Goal: Information Seeking & Learning: Learn about a topic

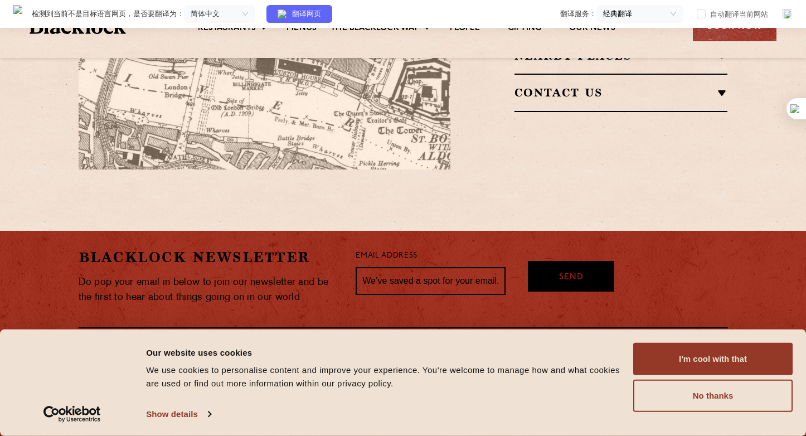
scroll to position [949, 0]
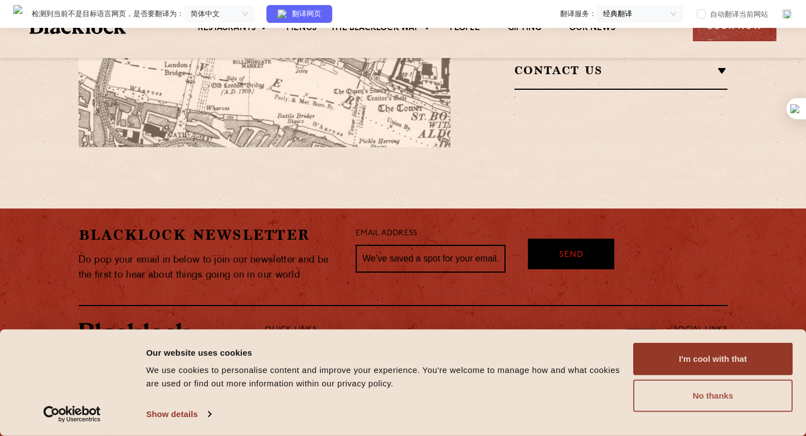
click at [730, 394] on button "No thanks" at bounding box center [712, 396] width 159 height 32
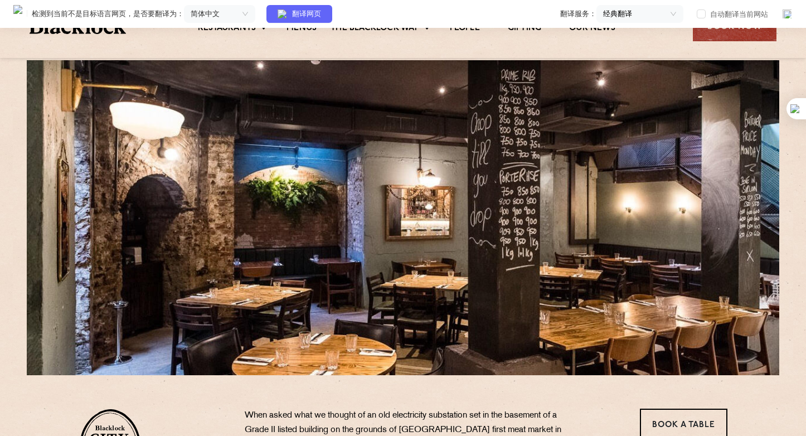
scroll to position [0, 0]
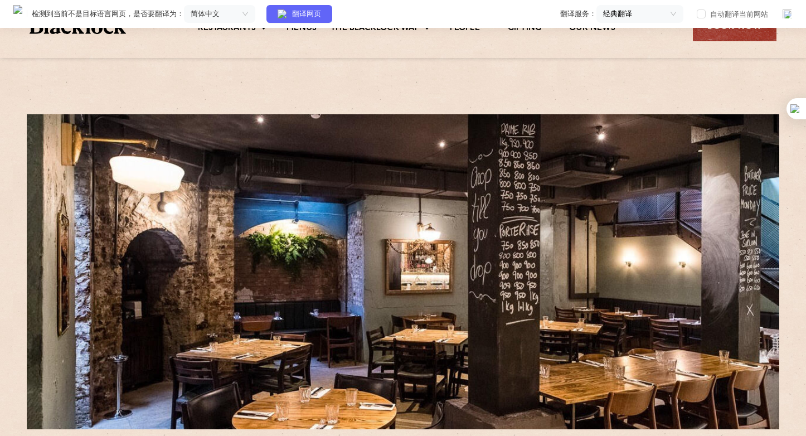
click at [789, 15] on img at bounding box center [787, 13] width 11 height 11
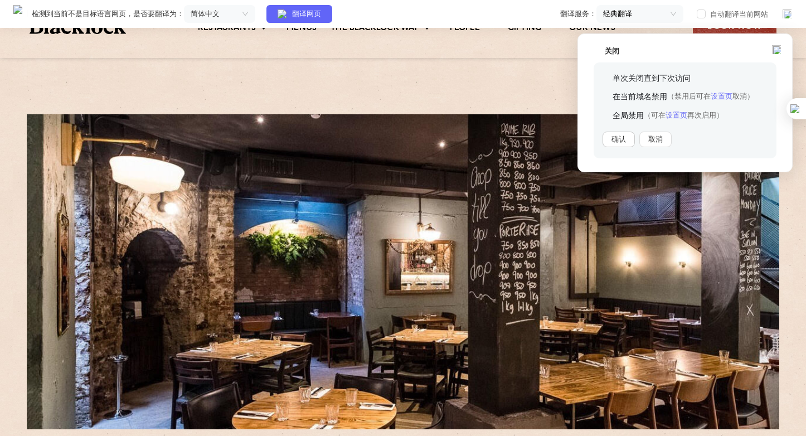
click at [622, 143] on button "确认" at bounding box center [619, 140] width 32 height 16
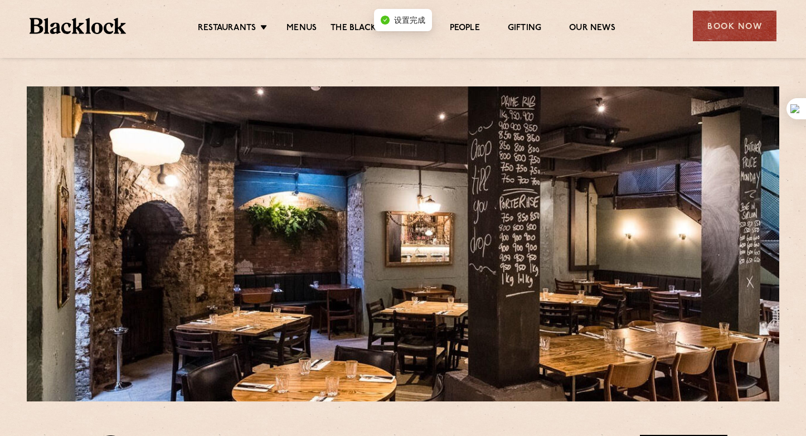
click at [620, 84] on section at bounding box center [403, 238] width 780 height 326
click at [799, 108] on div at bounding box center [788, 108] width 36 height 21
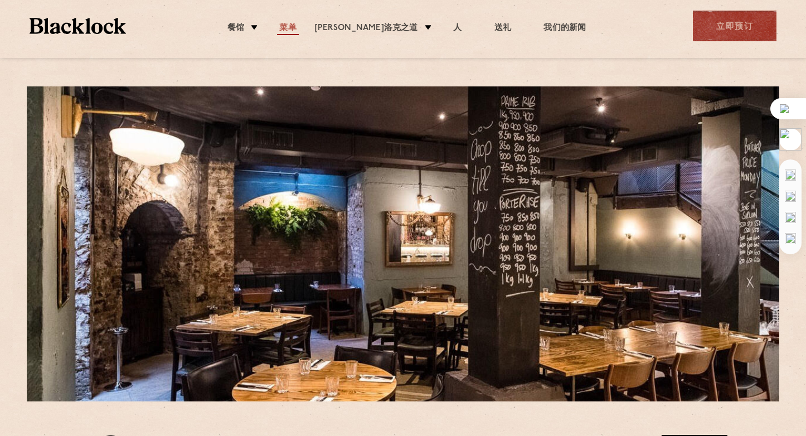
click at [296, 26] on huiyi-custom-tag "菜单" at bounding box center [287, 28] width 17 height 8
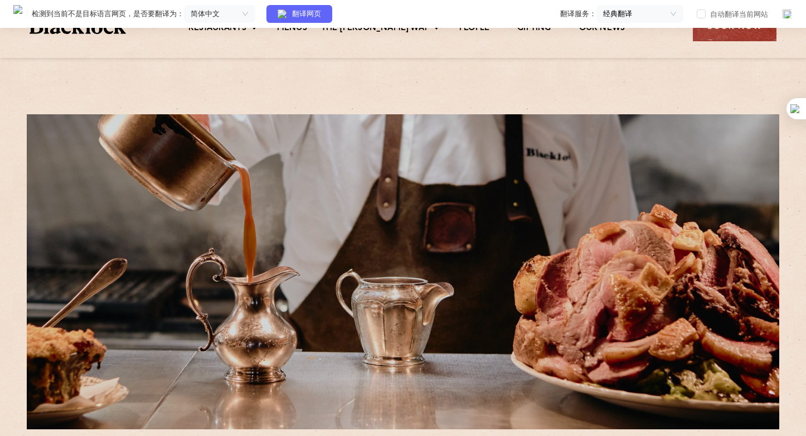
click at [791, 12] on img at bounding box center [787, 13] width 11 height 11
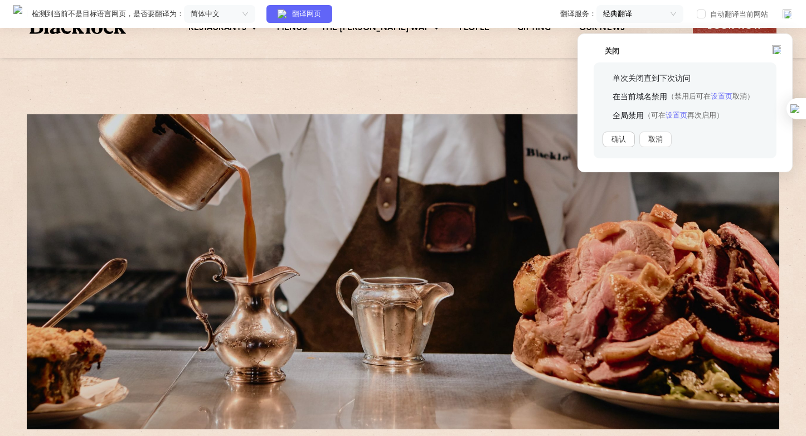
click at [618, 139] on button "确认" at bounding box center [619, 140] width 32 height 16
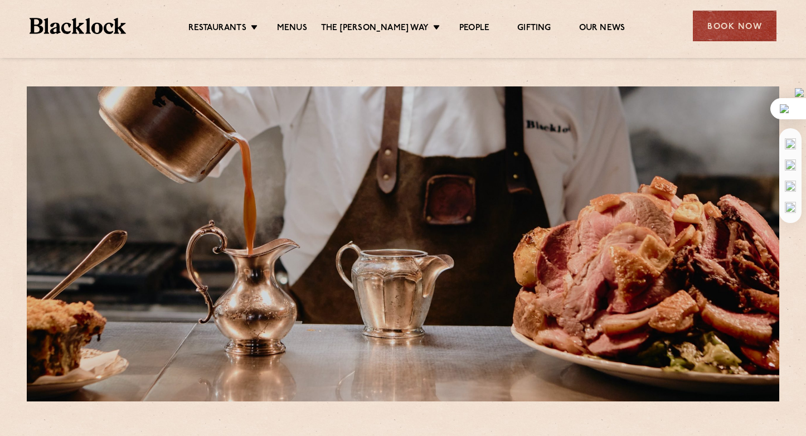
click at [792, 109] on img at bounding box center [788, 108] width 17 height 9
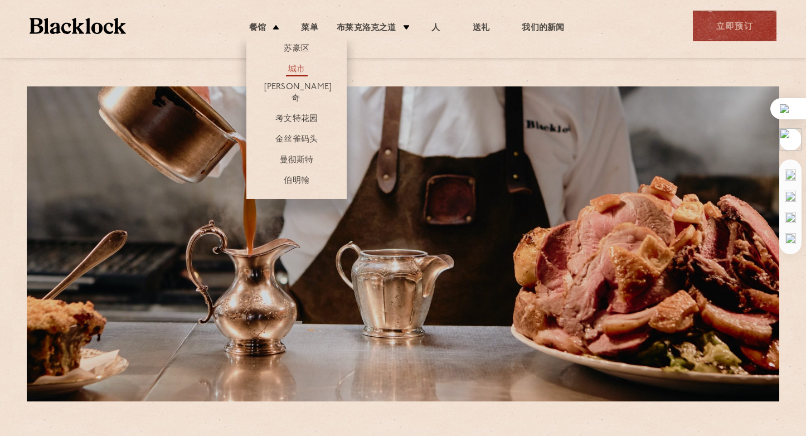
click at [295, 66] on huiyi-custom-tag "城市" at bounding box center [296, 69] width 17 height 8
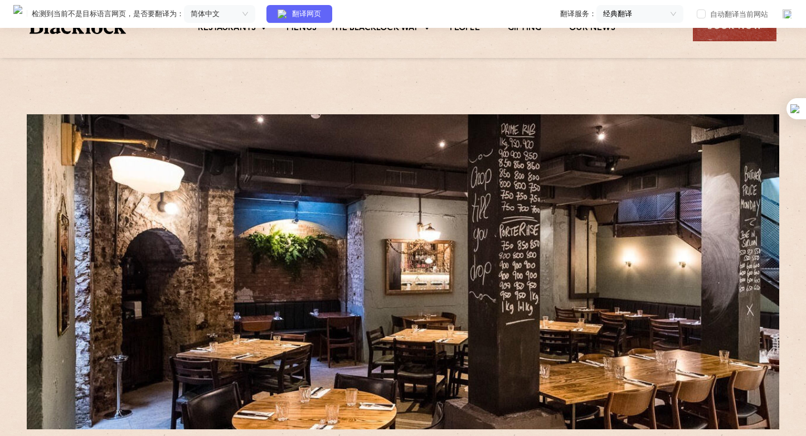
click at [787, 12] on img at bounding box center [787, 13] width 11 height 11
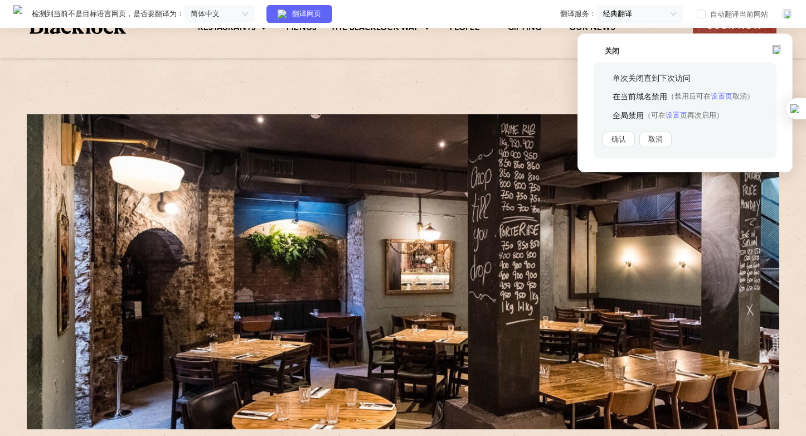
click at [779, 47] on img at bounding box center [776, 49] width 11 height 11
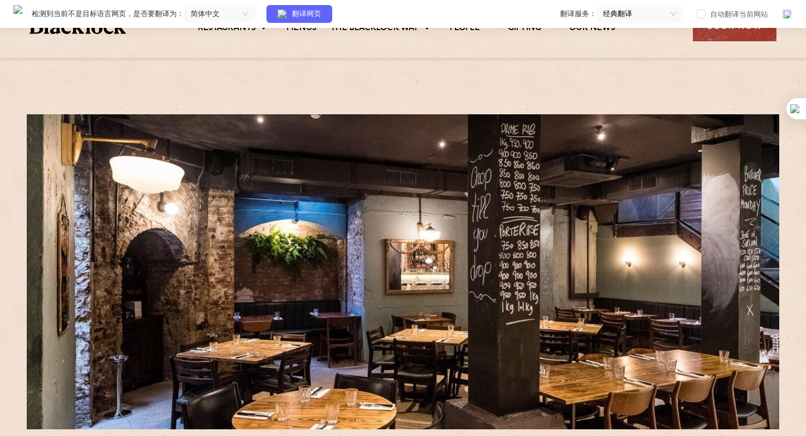
click at [787, 14] on img at bounding box center [787, 13] width 11 height 11
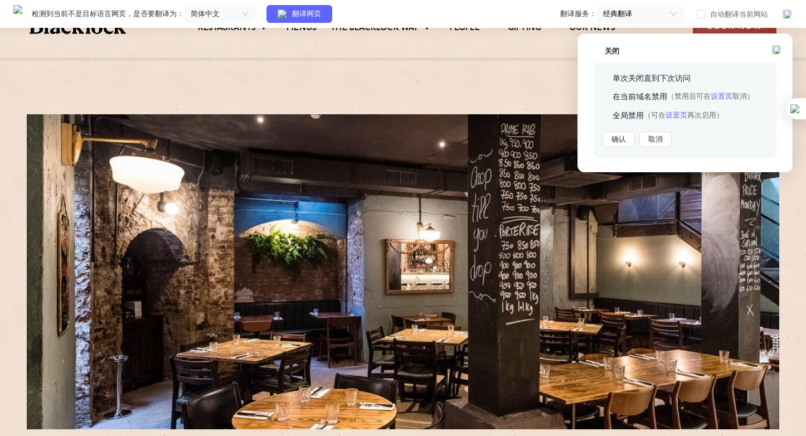
click at [615, 139] on button "确认" at bounding box center [619, 140] width 32 height 16
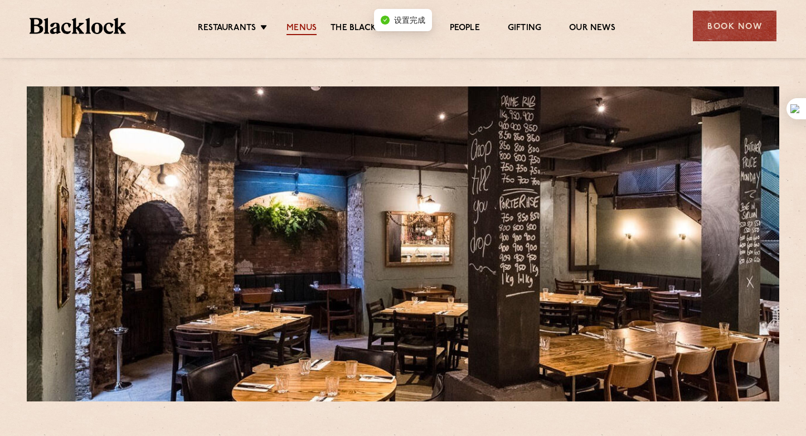
click at [298, 33] on link "Menus" at bounding box center [302, 29] width 30 height 12
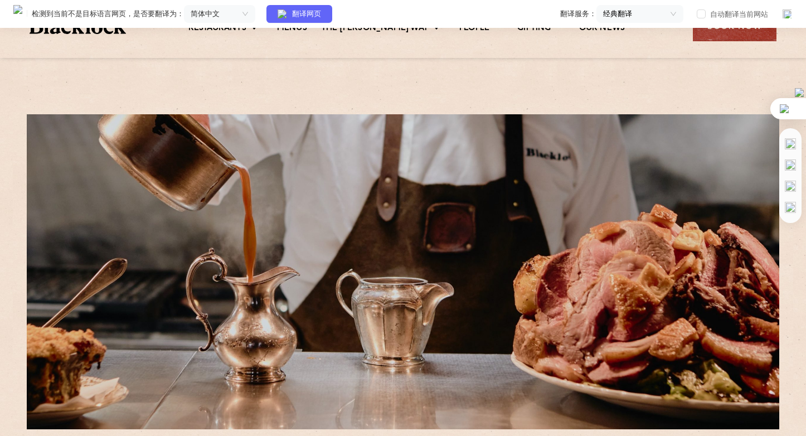
click at [783, 104] on img at bounding box center [788, 108] width 17 height 9
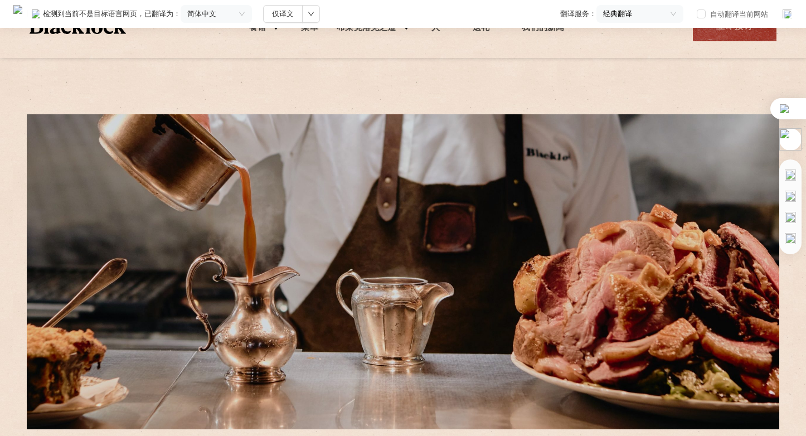
click at [784, 17] on img at bounding box center [787, 13] width 11 height 11
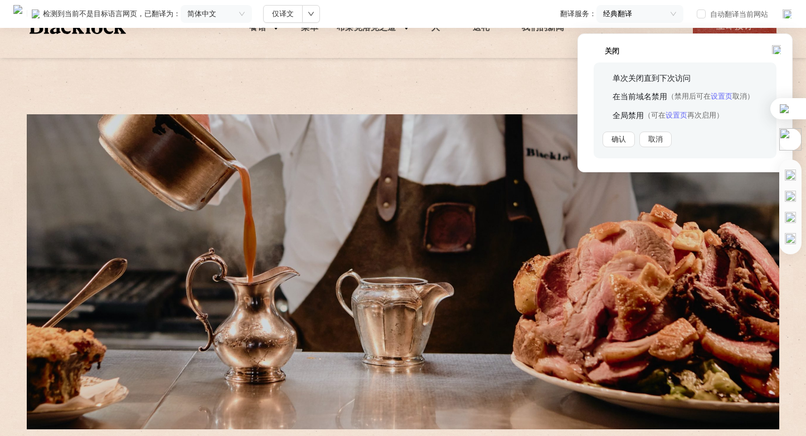
click at [622, 116] on span "全局禁用 （可在 设置页 再次启用）" at bounding box center [668, 115] width 111 height 10
click at [619, 132] on div "单次关闭直到下次访问 在当前域名禁用 （禁用后可在 设置页 取消） 全局禁用 （可在 设置页 再次启用） 确认 取消" at bounding box center [685, 110] width 183 height 96
click at [619, 138] on button "确认" at bounding box center [619, 140] width 32 height 16
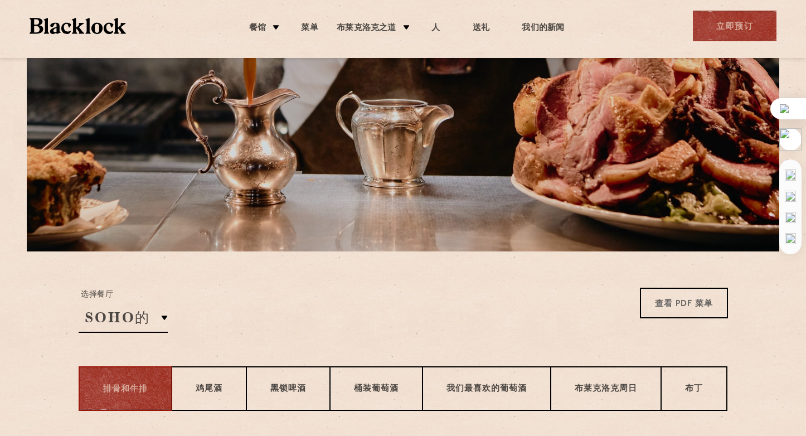
scroll to position [111, 0]
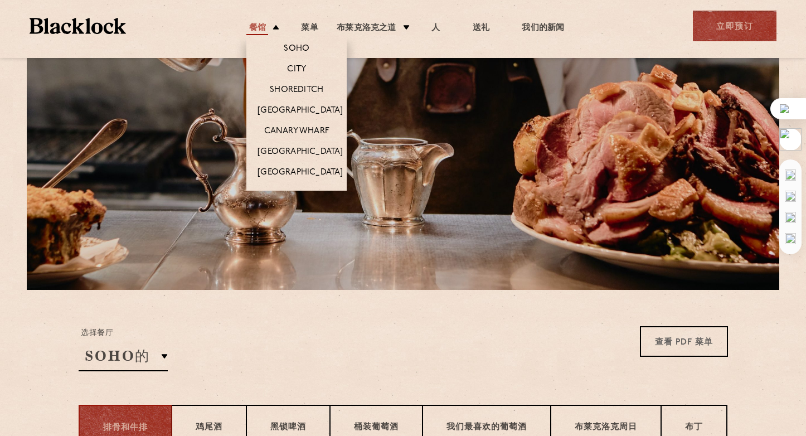
click at [258, 25] on huiyi-custom-tag "餐馆" at bounding box center [257, 28] width 17 height 8
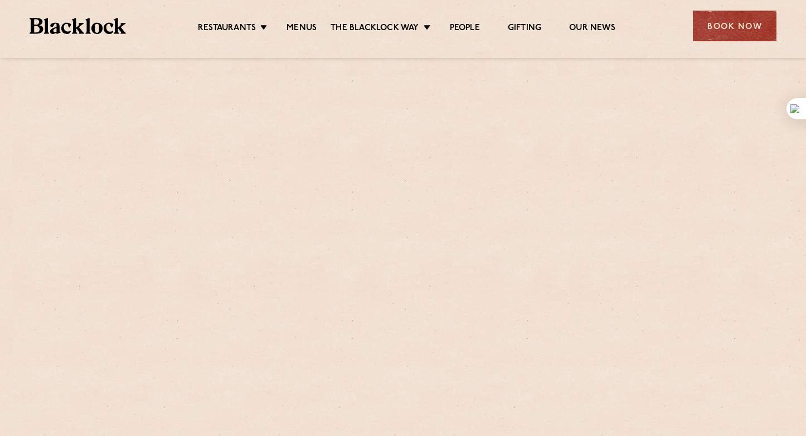
click at [178, 26] on ul "Restaurants [GEOGRAPHIC_DATA] [GEOGRAPHIC_DATA] [GEOGRAPHIC_DATA] [GEOGRAPHIC_D…" at bounding box center [406, 26] width 561 height 18
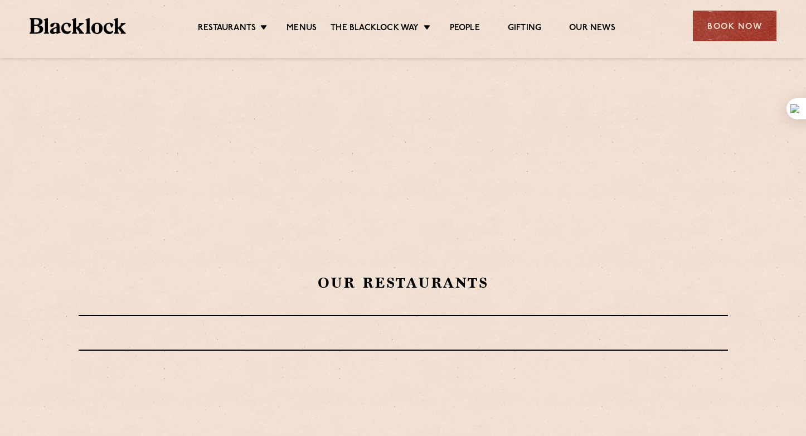
scroll to position [56, 0]
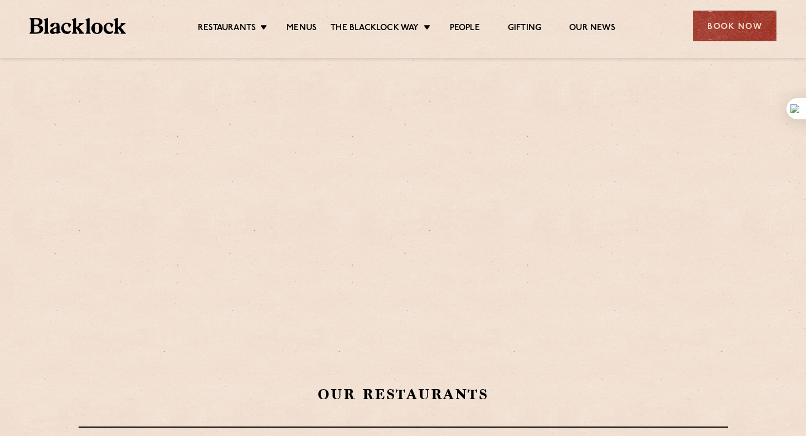
click at [428, 179] on div at bounding box center [403, 188] width 753 height 315
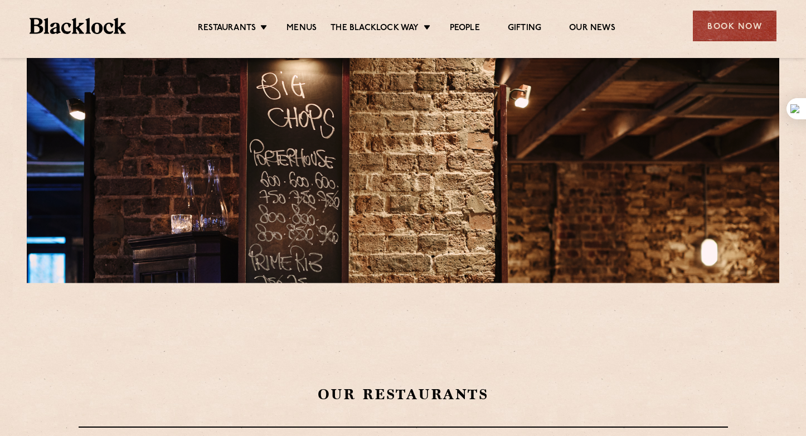
scroll to position [0, 0]
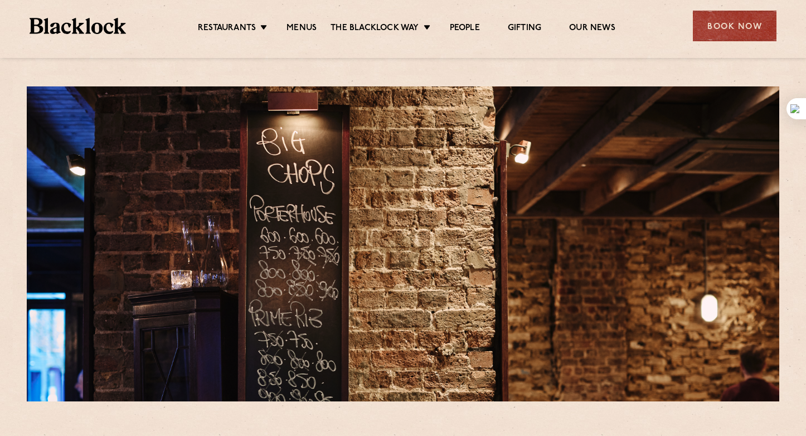
click at [435, 182] on div at bounding box center [403, 243] width 753 height 315
click at [307, 29] on link "Menus" at bounding box center [302, 29] width 30 height 12
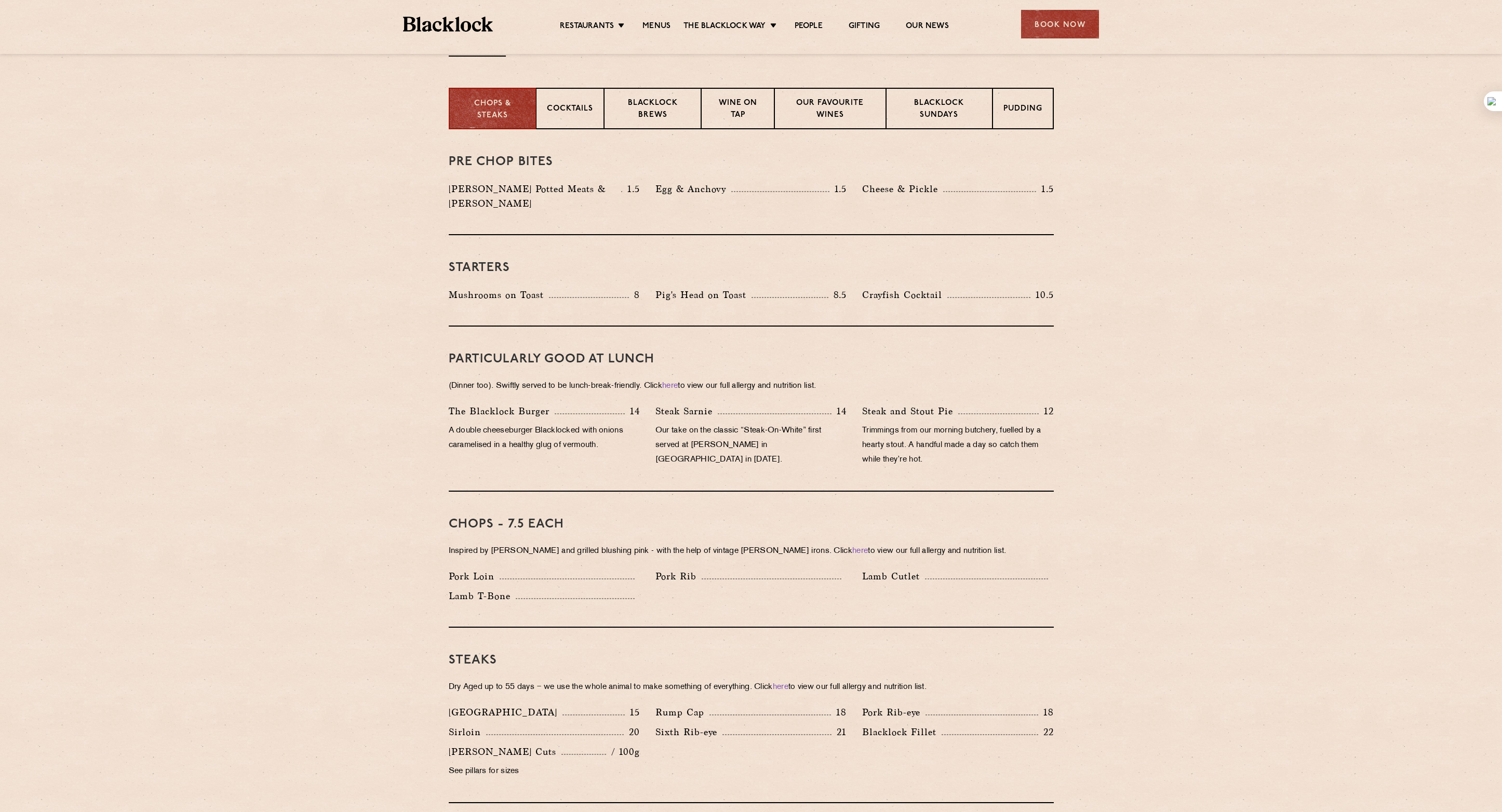
scroll to position [361, 0]
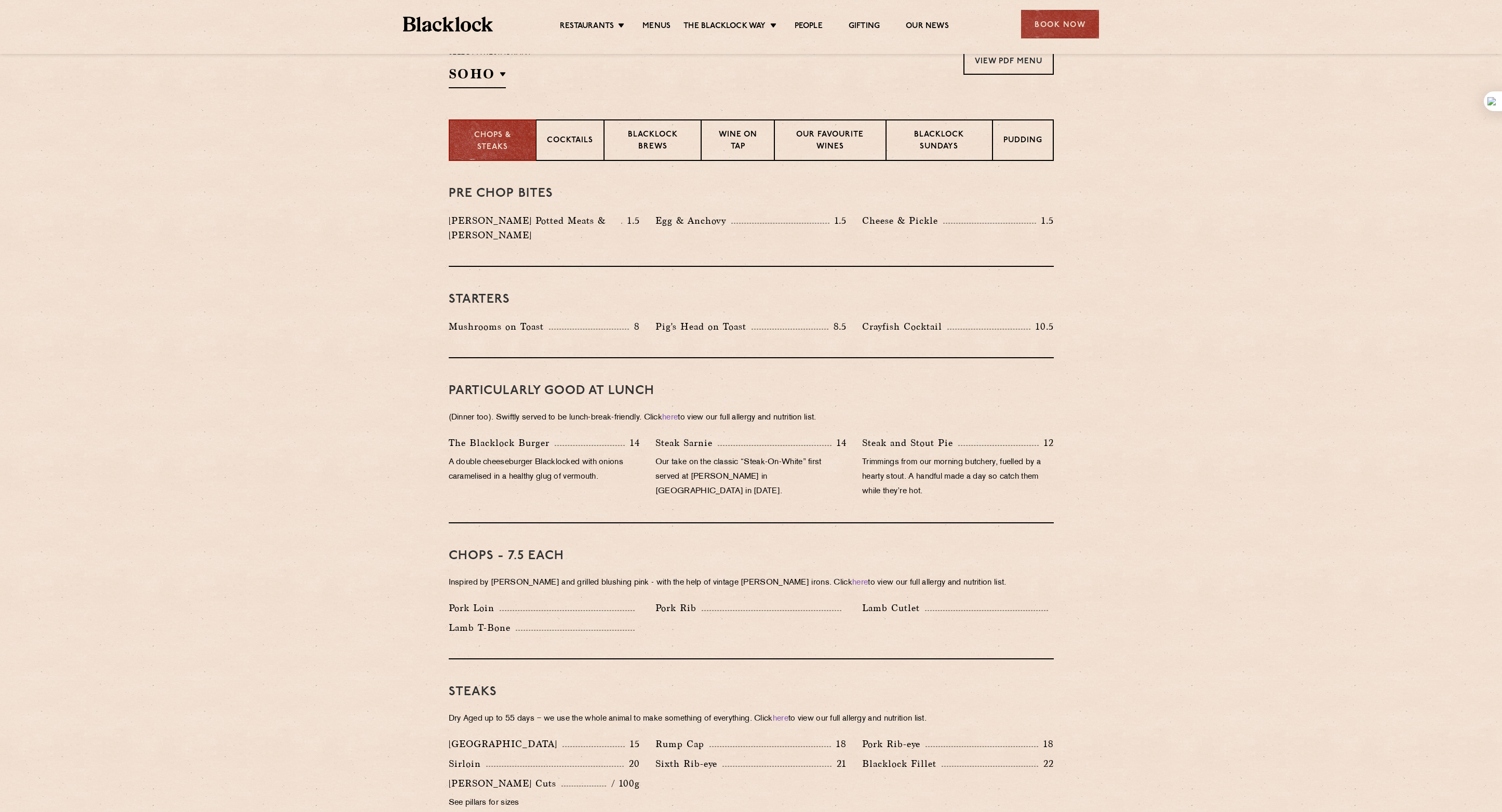
drag, startPoint x: 279, startPoint y: 419, endPoint x: 304, endPoint y: 423, distance: 25.3
drag, startPoint x: 273, startPoint y: 485, endPoint x: 306, endPoint y: 506, distance: 39.1
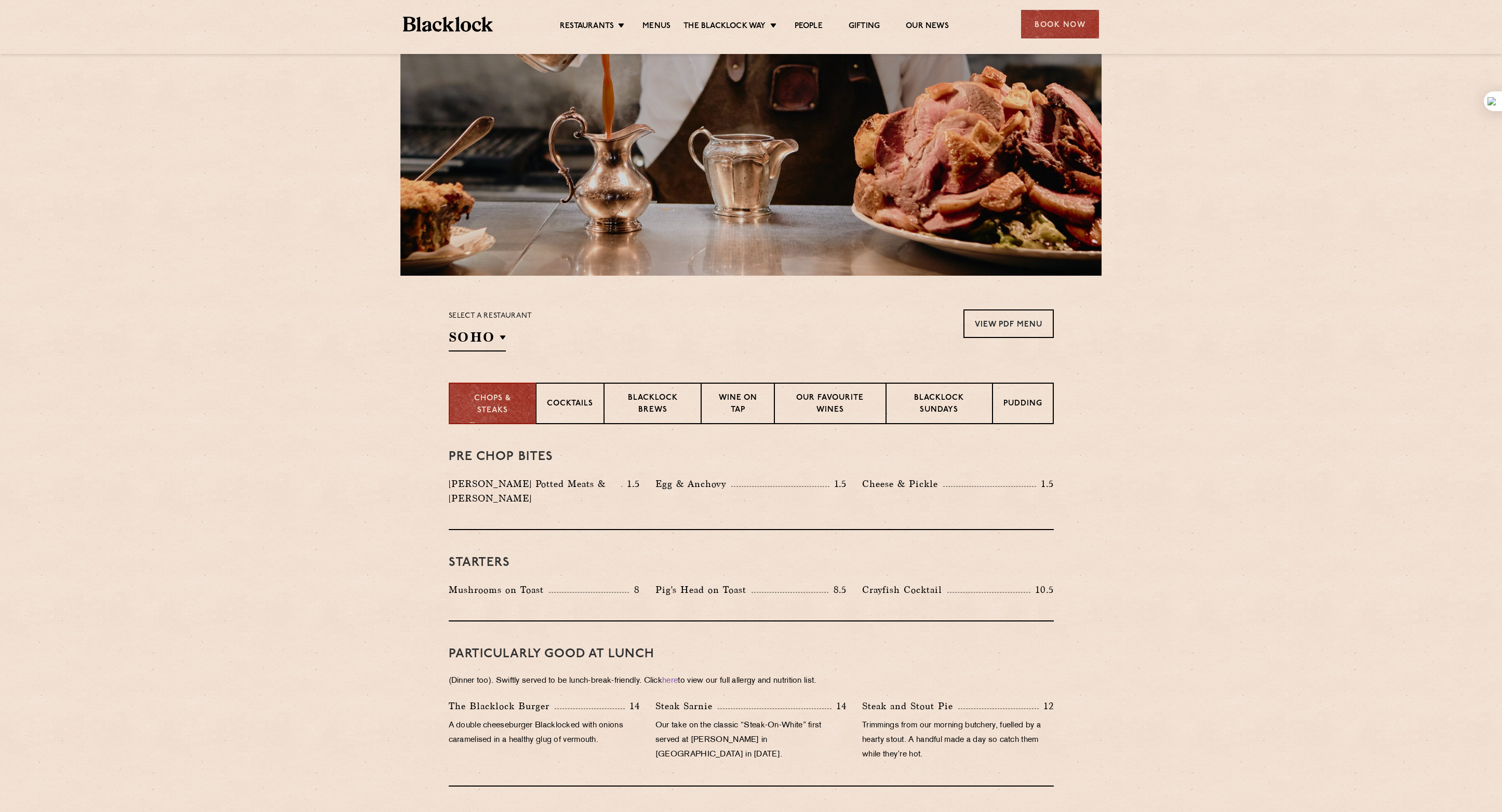
scroll to position [0, 0]
